Goal: Find specific page/section: Find specific page/section

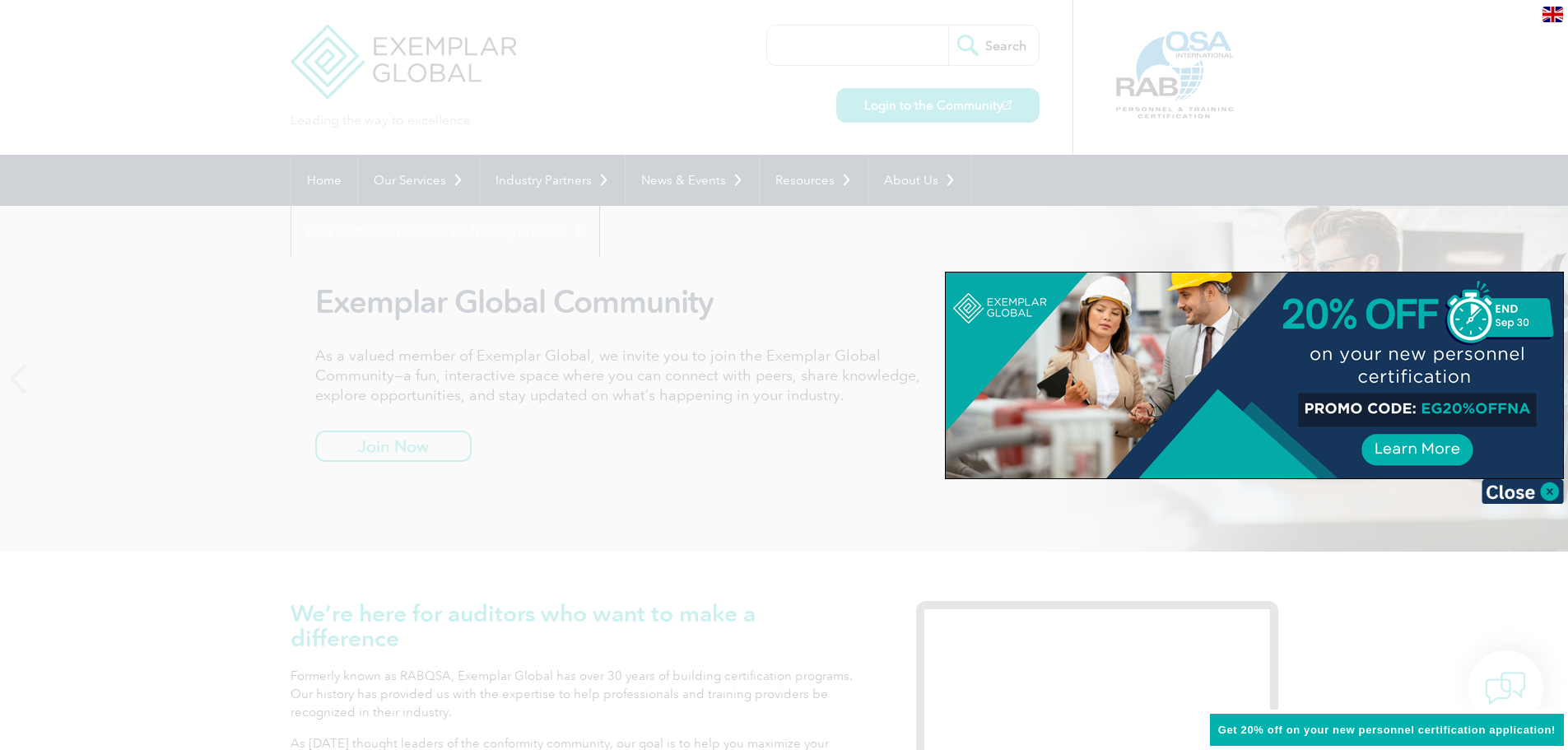
click at [1447, 70] on div at bounding box center [784, 375] width 1568 height 750
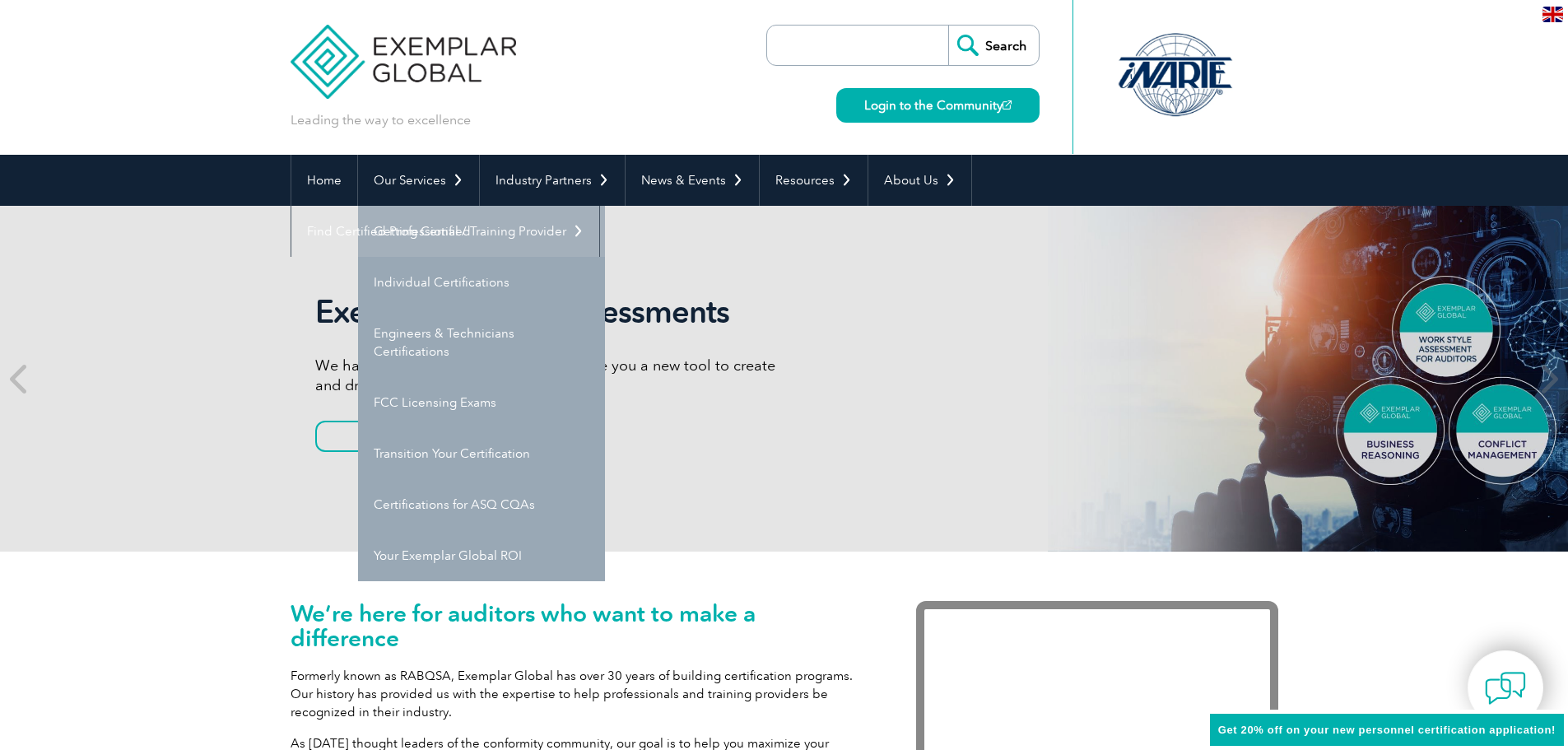
click at [444, 229] on link "Getting Certified" at bounding box center [481, 231] width 247 height 51
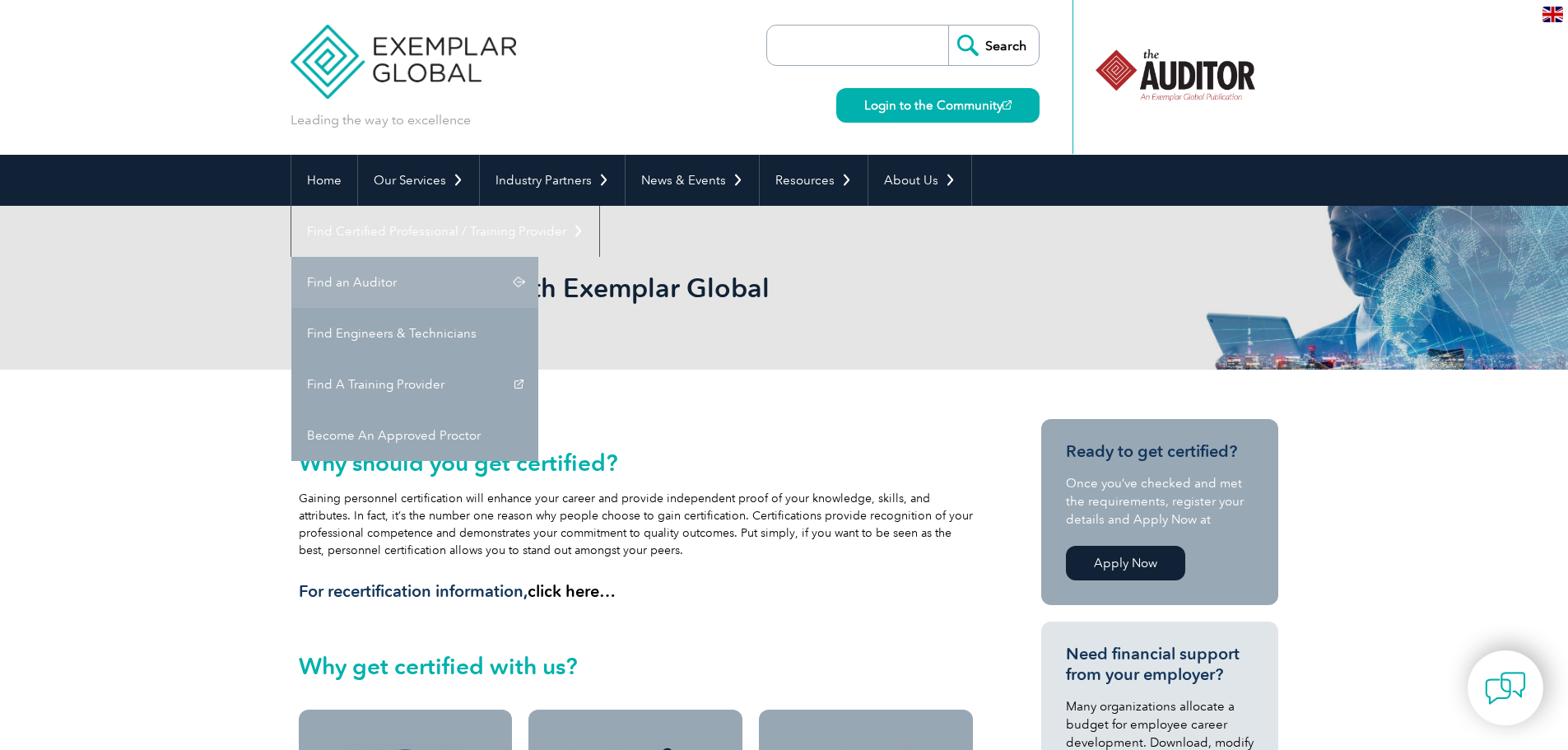
click at [538, 257] on link "Find an Auditor" at bounding box center [415, 282] width 247 height 51
